Goal: Task Accomplishment & Management: Manage account settings

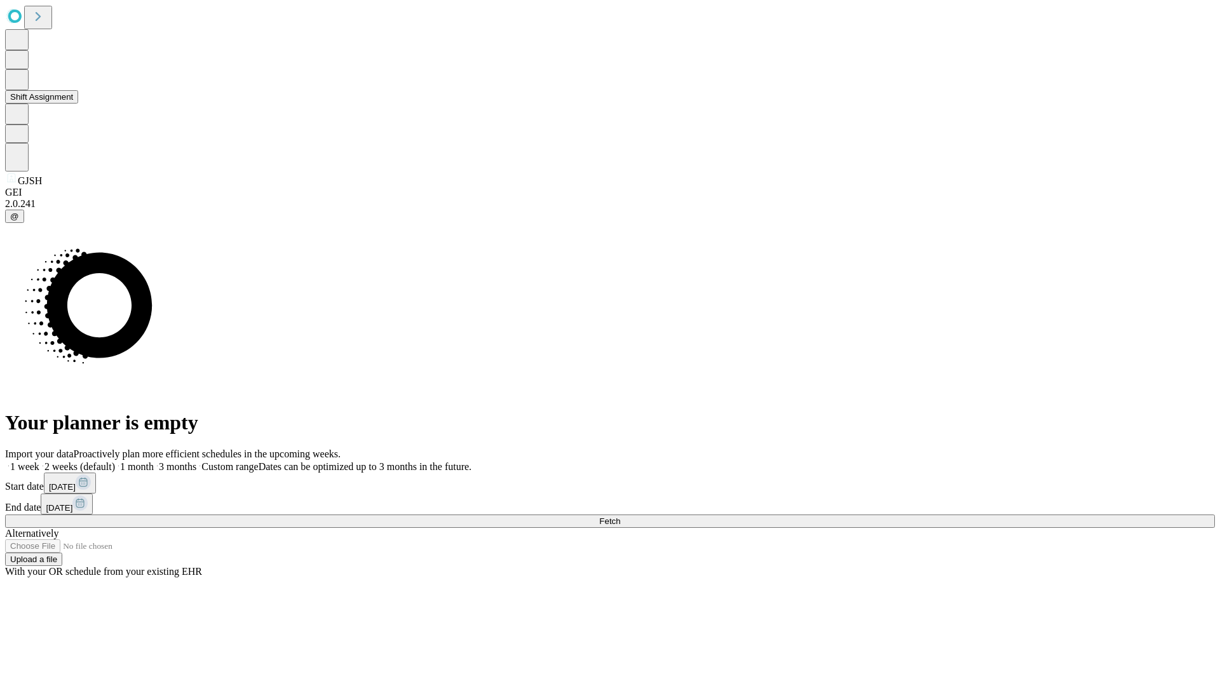
click at [78, 104] on button "Shift Assignment" at bounding box center [41, 96] width 73 height 13
